Goal: Go to known website: Access a specific website the user already knows

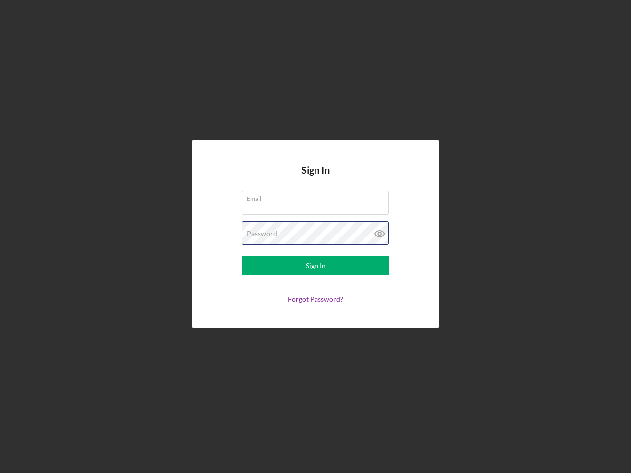
click at [315, 237] on div "Password" at bounding box center [315, 233] width 148 height 25
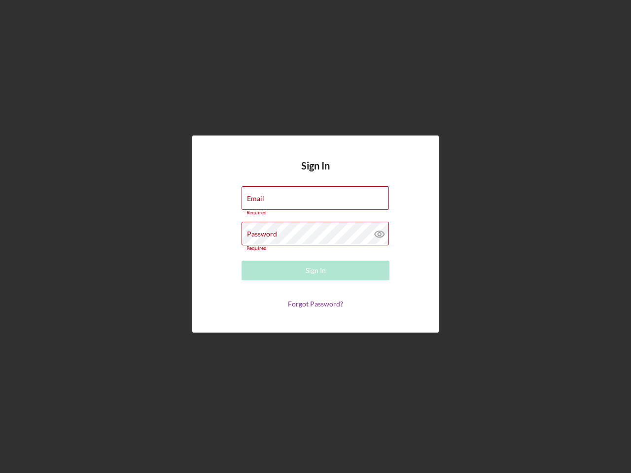
click at [379, 234] on icon at bounding box center [379, 234] width 25 height 25
